Goal: Information Seeking & Learning: Learn about a topic

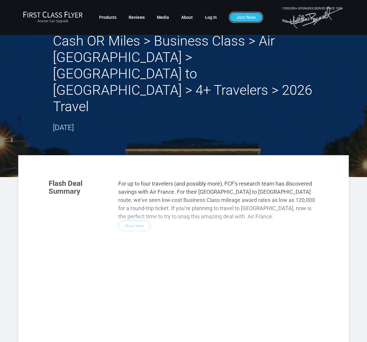
drag, startPoint x: 0, startPoint y: 0, endPoint x: 235, endPoint y: 17, distance: 235.7
click at [235, 17] on link "Join Now" at bounding box center [246, 17] width 34 height 11
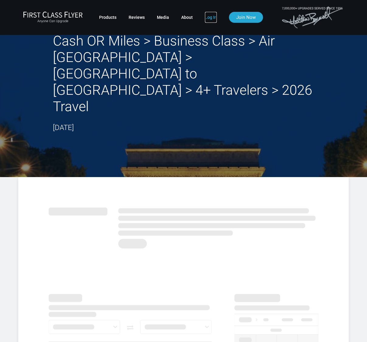
click at [213, 14] on link "Log In" at bounding box center [211, 17] width 12 height 11
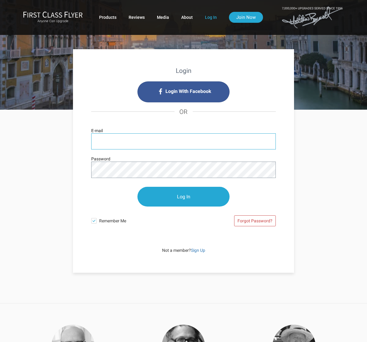
click at [112, 141] on input "E-mail" at bounding box center [183, 142] width 185 height 16
type input "osubuckeye_2003@yahoo.com"
click at [137, 187] on input "Log In" at bounding box center [183, 197] width 92 height 20
click at [66, 172] on div "Login Login With Facebook OR osubuckeye_2003@yahoo.com E-mail Password Log In R…" at bounding box center [183, 191] width 355 height 163
click at [137, 187] on input "Log In" at bounding box center [183, 197] width 92 height 20
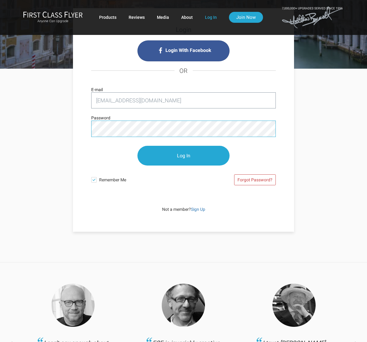
scroll to position [91, 0]
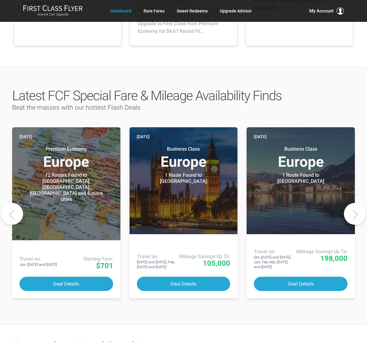
scroll to position [304, 0]
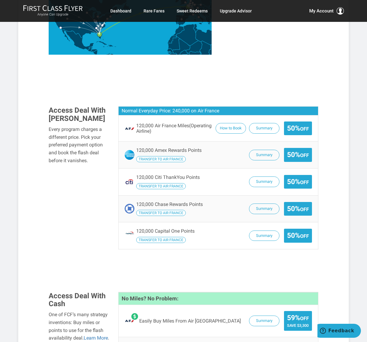
scroll to position [335, 0]
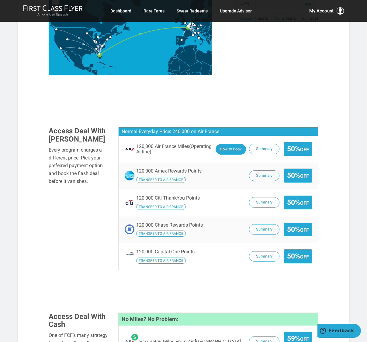
click at [229, 144] on button "How to Book" at bounding box center [231, 149] width 30 height 11
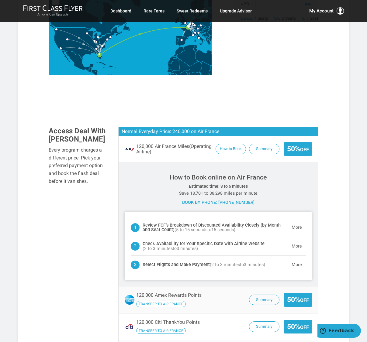
click at [290, 145] on span "50% Off" at bounding box center [298, 149] width 22 height 8
click at [265, 144] on button "Summary" at bounding box center [264, 149] width 30 height 11
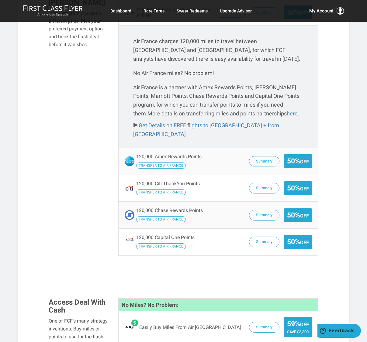
scroll to position [578, 0]
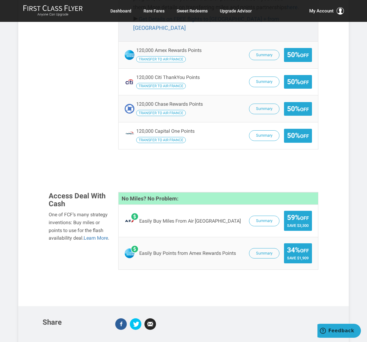
click at [120, 8] on link "Dashboard" at bounding box center [120, 10] width 21 height 11
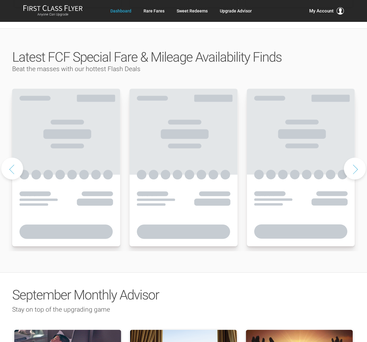
scroll to position [274, 0]
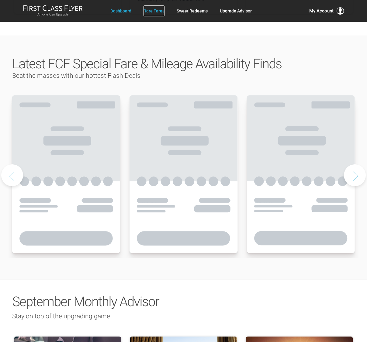
click at [150, 10] on link "Rare Fares" at bounding box center [154, 10] width 21 height 11
